Goal: Find specific page/section: Find specific page/section

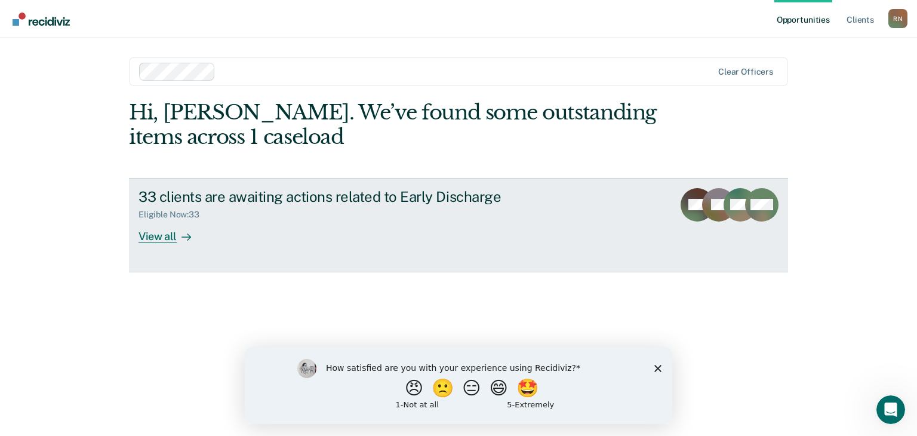
click at [179, 234] on div at bounding box center [184, 236] width 14 height 14
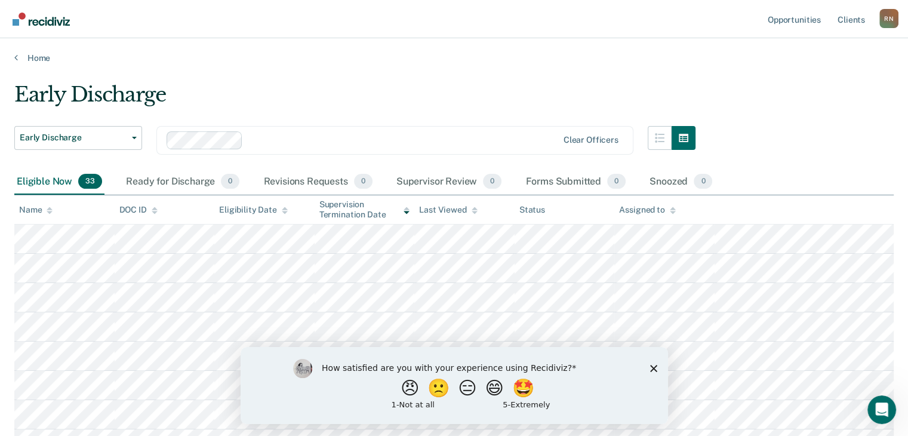
click at [656, 367] on icon "Close survey" at bounding box center [653, 367] width 7 height 7
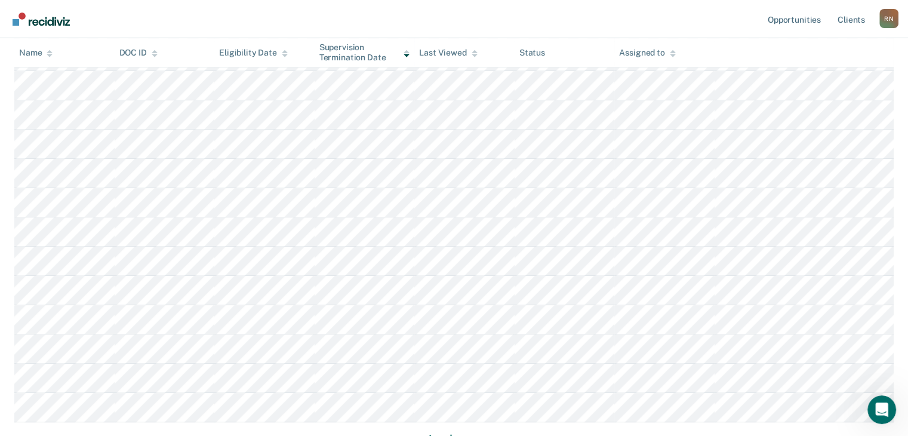
scroll to position [794, 0]
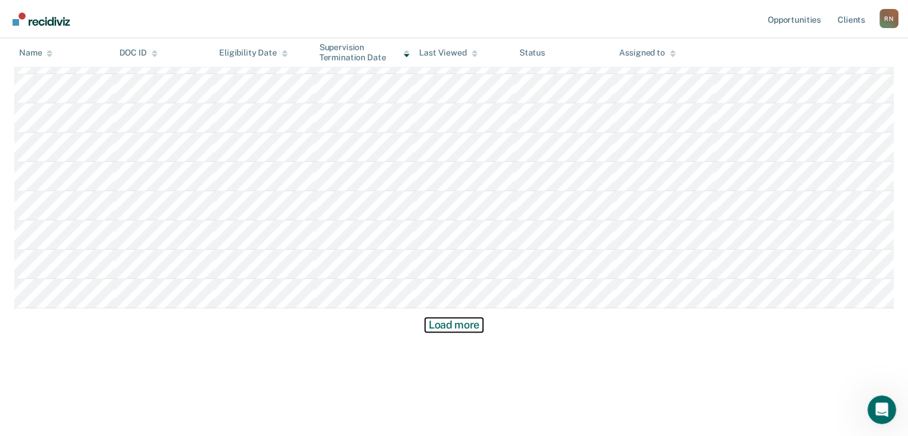
click at [444, 322] on button "Load more" at bounding box center [454, 325] width 58 height 14
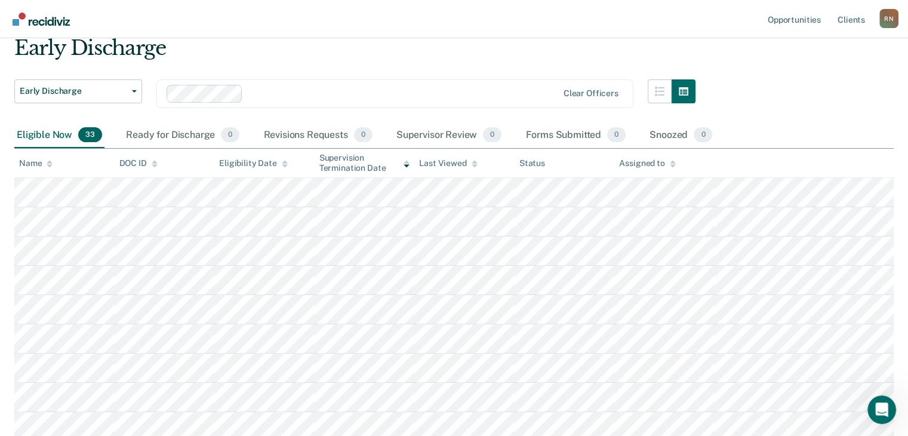
scroll to position [0, 0]
